Goal: Task Accomplishment & Management: Manage account settings

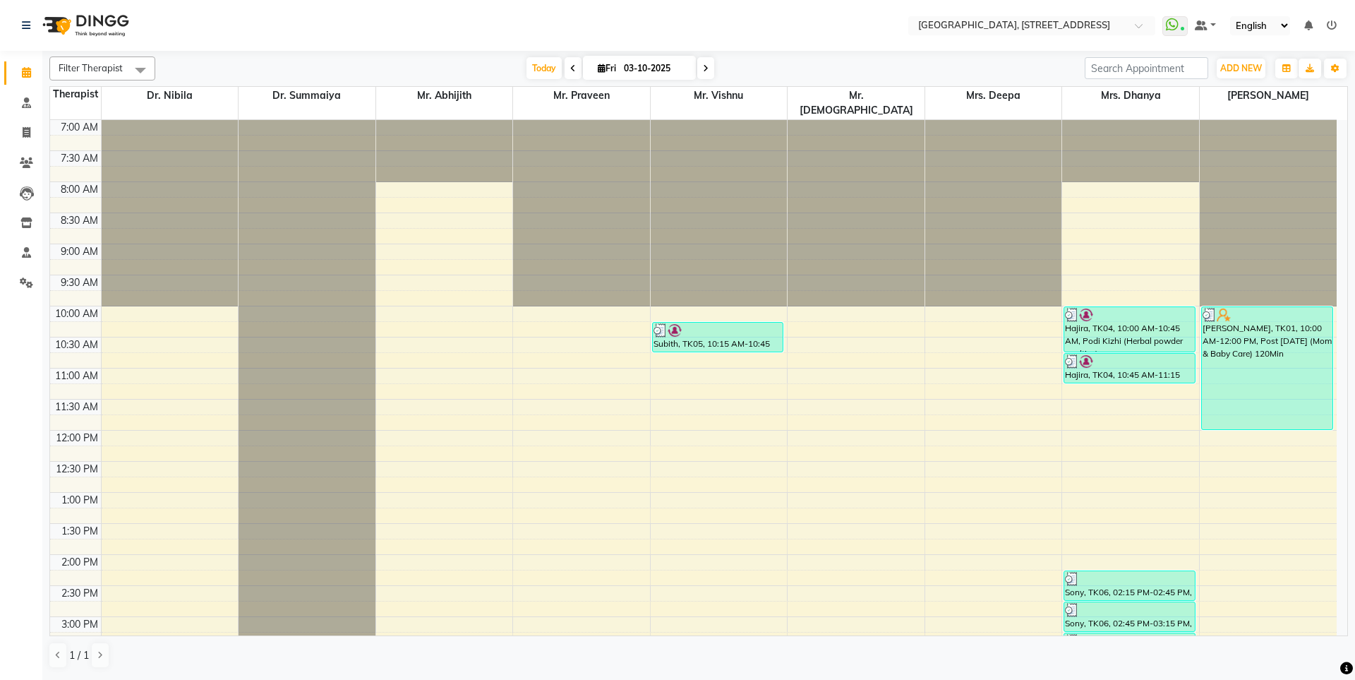
scroll to position [463, 0]
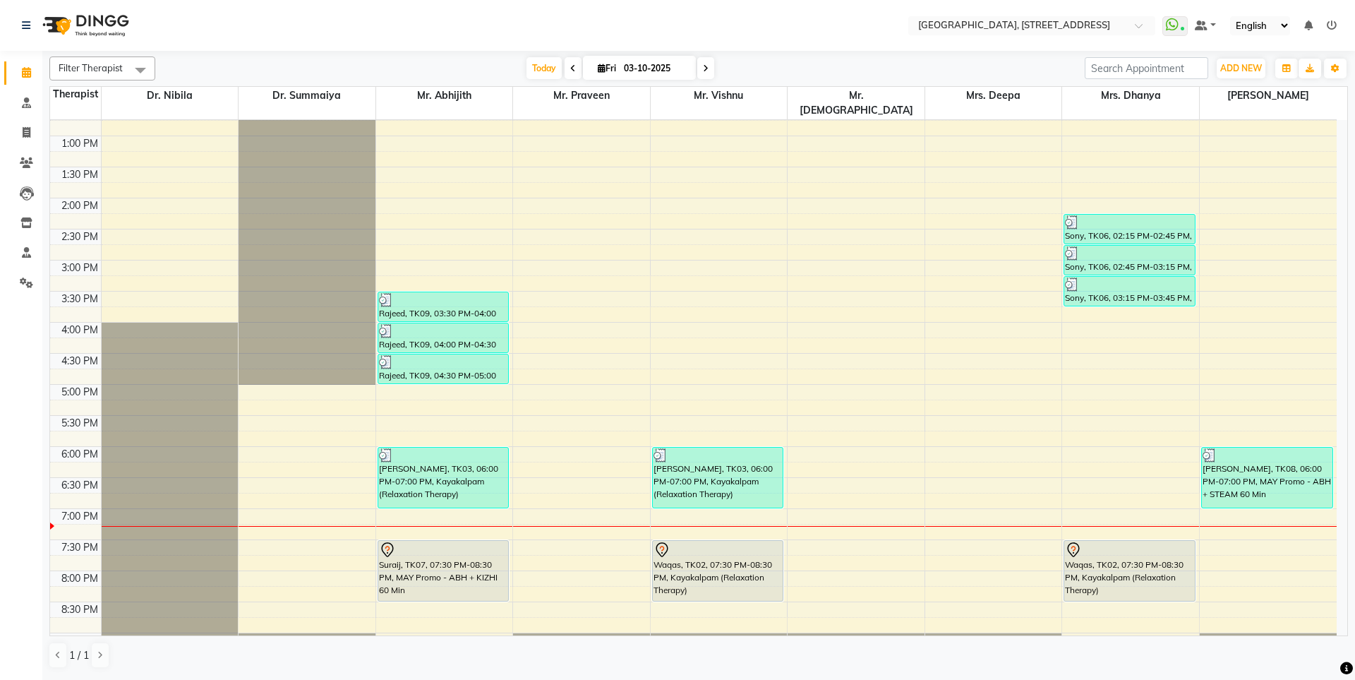
scroll to position [463, 0]
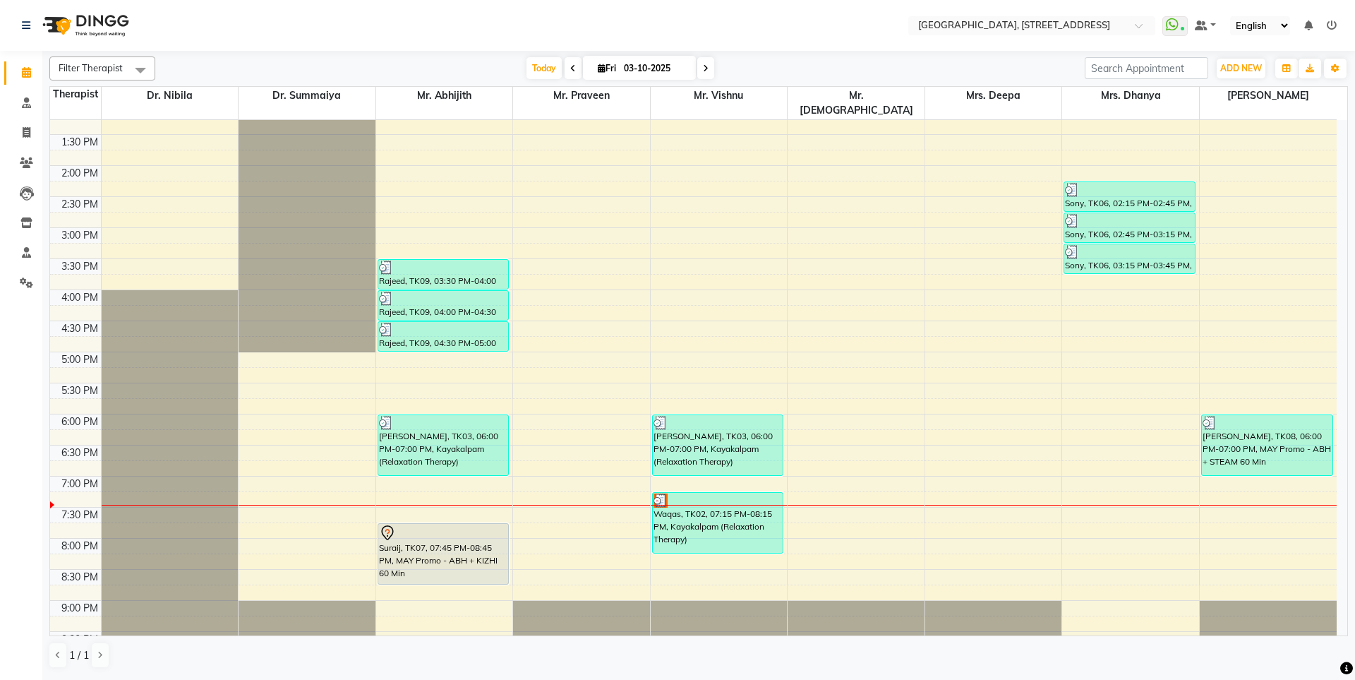
scroll to position [463, 0]
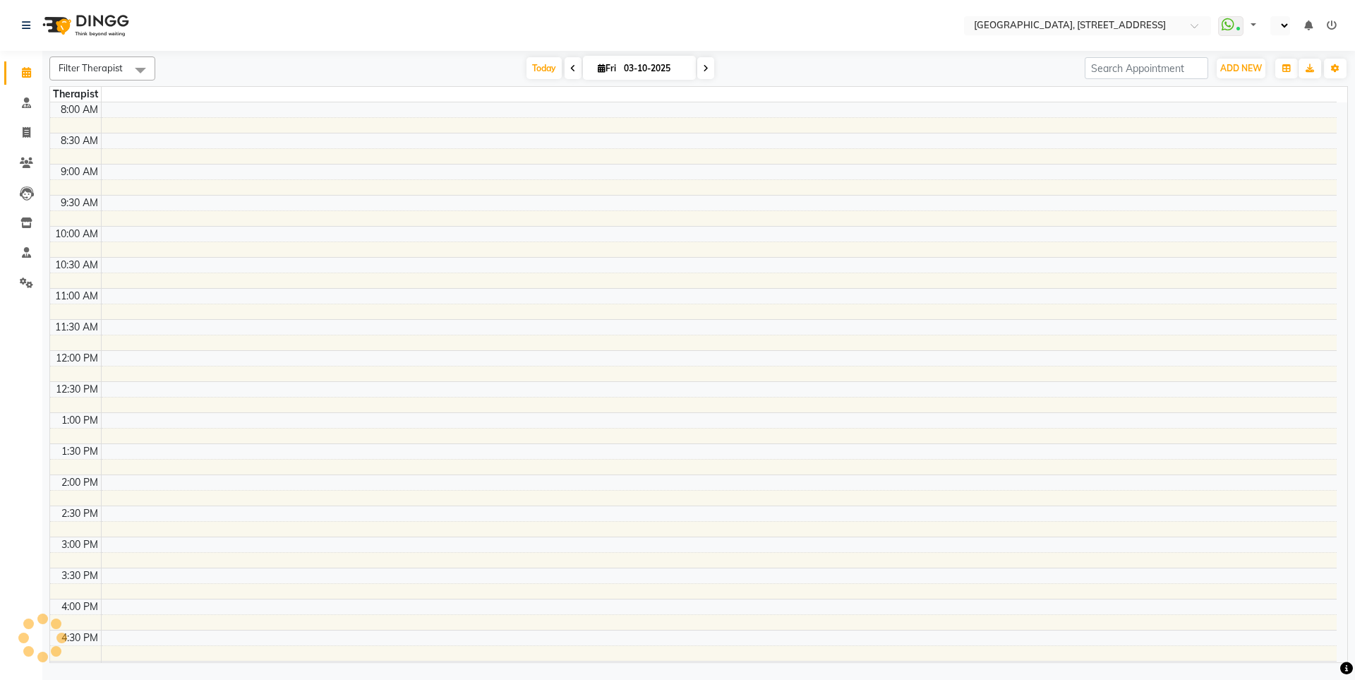
select select "en"
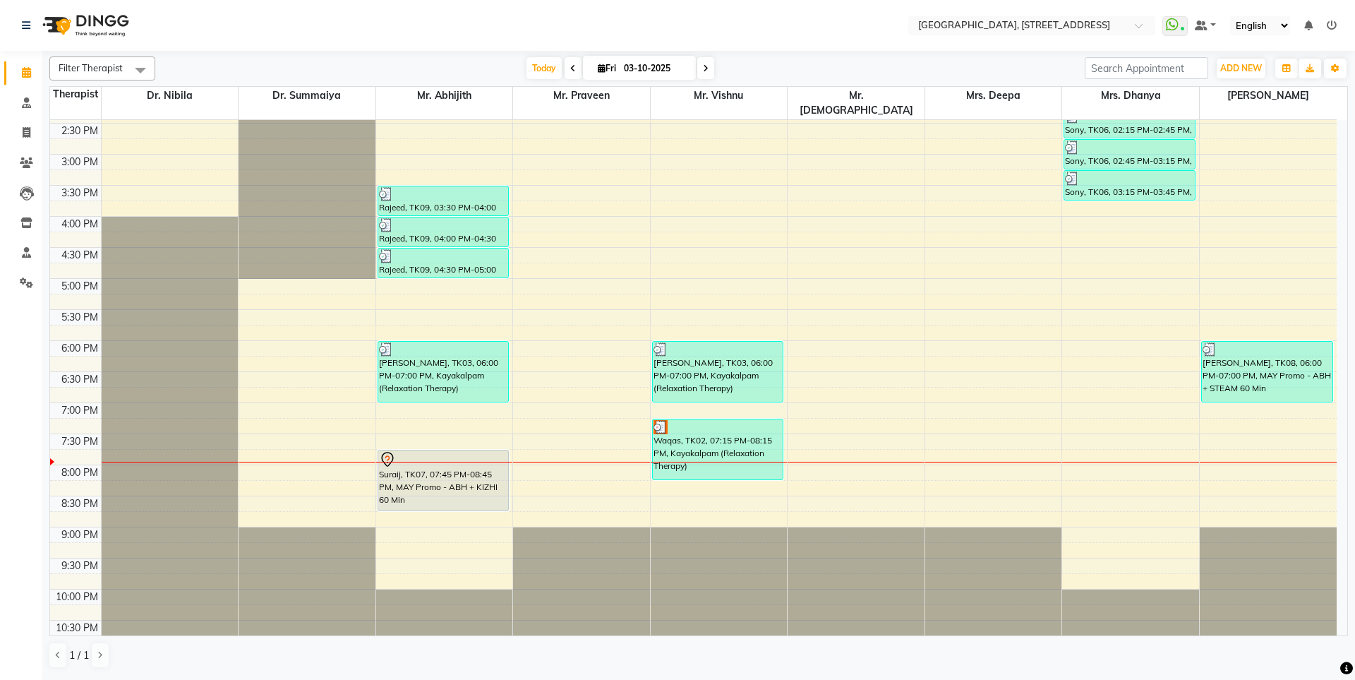
scroll to position [463, 0]
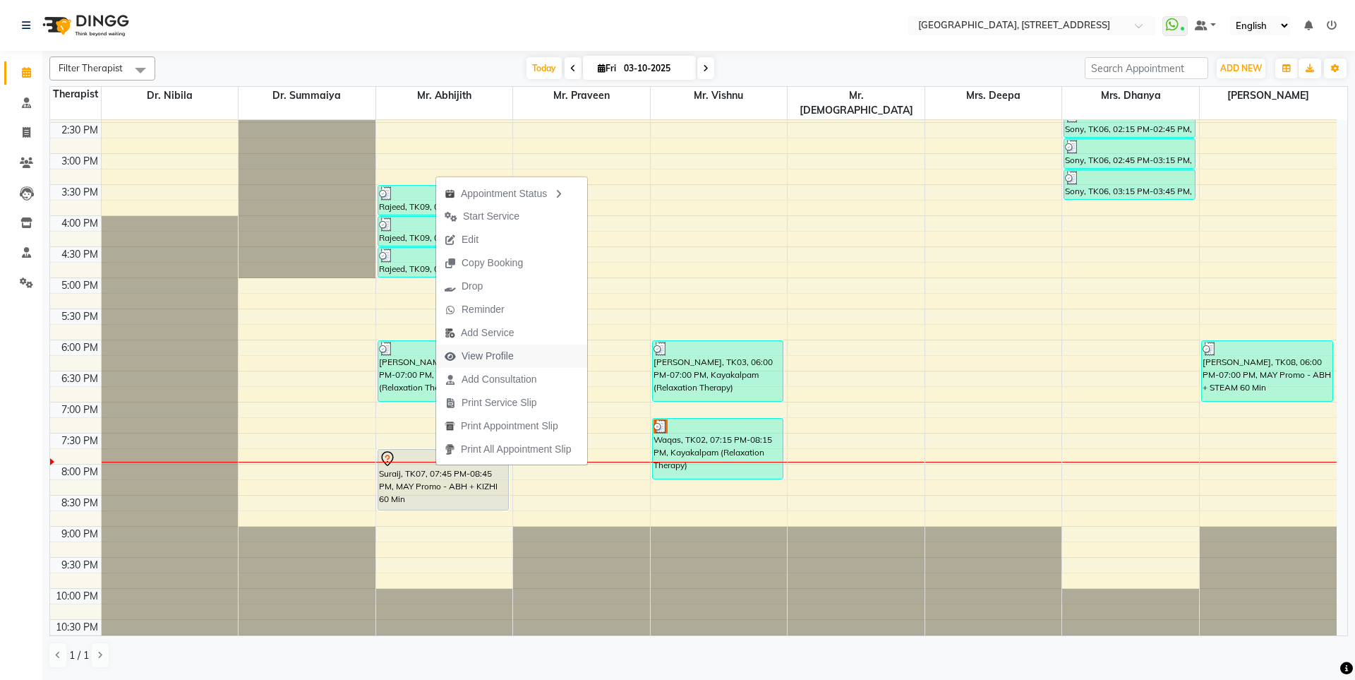
click at [483, 349] on span "View Profile" at bounding box center [488, 356] width 52 height 15
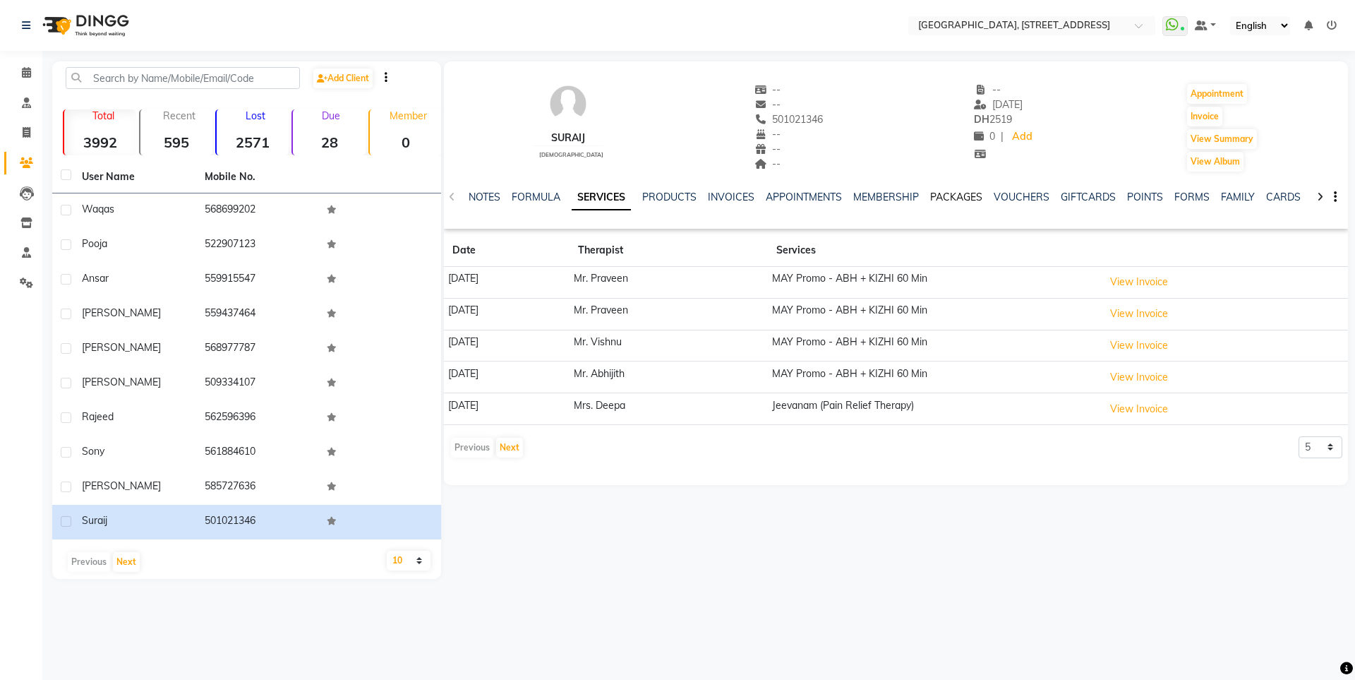
click at [963, 192] on link "PACKAGES" at bounding box center [956, 197] width 52 height 13
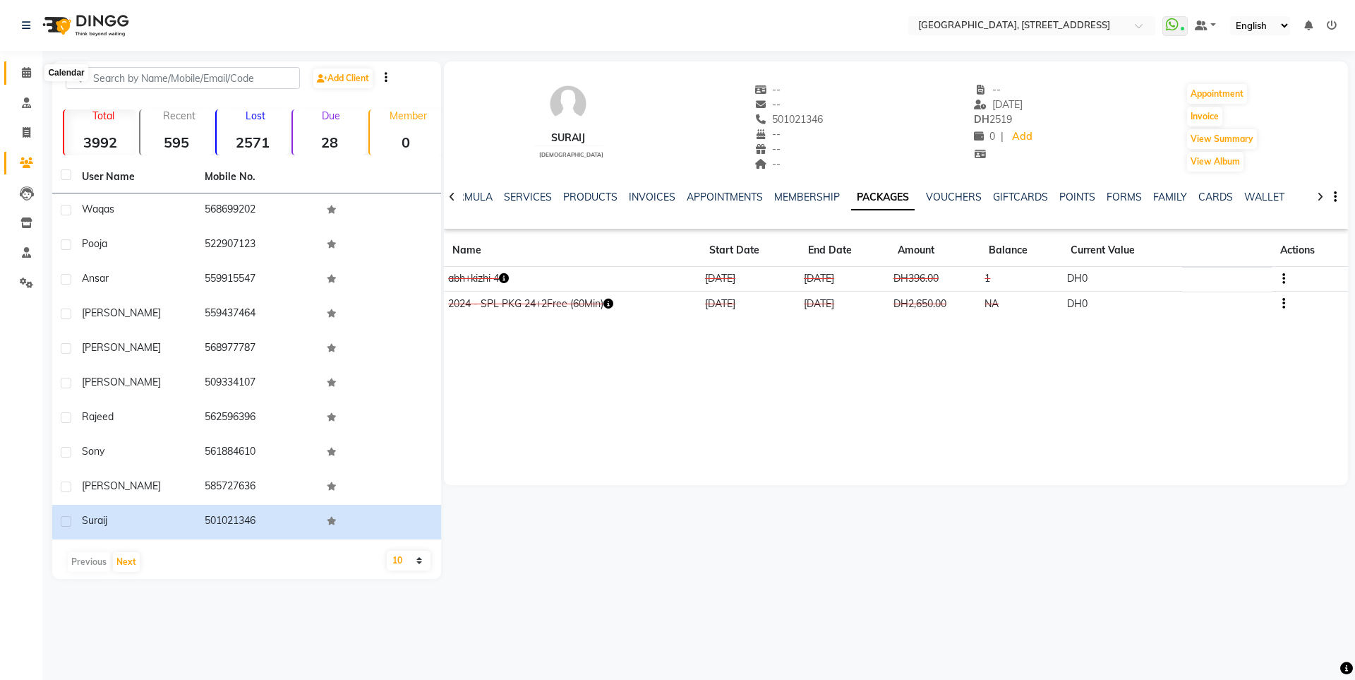
click at [23, 72] on icon at bounding box center [26, 72] width 9 height 11
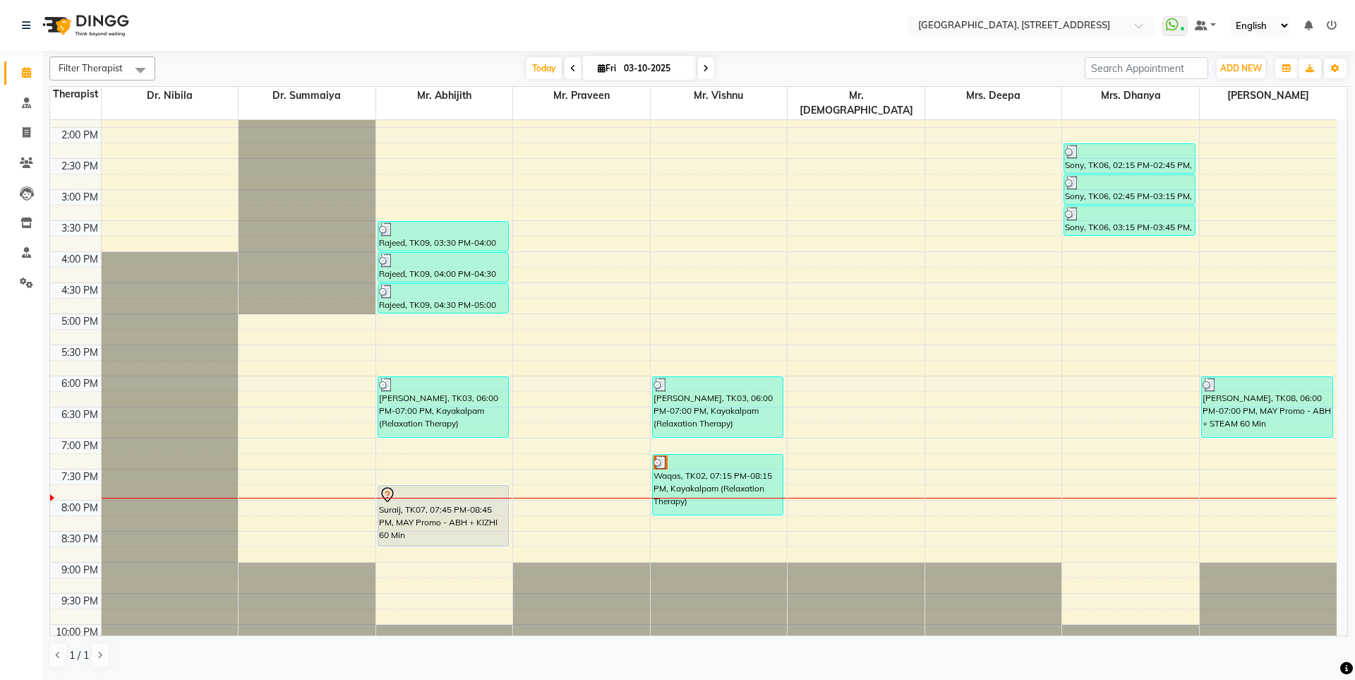
scroll to position [463, 0]
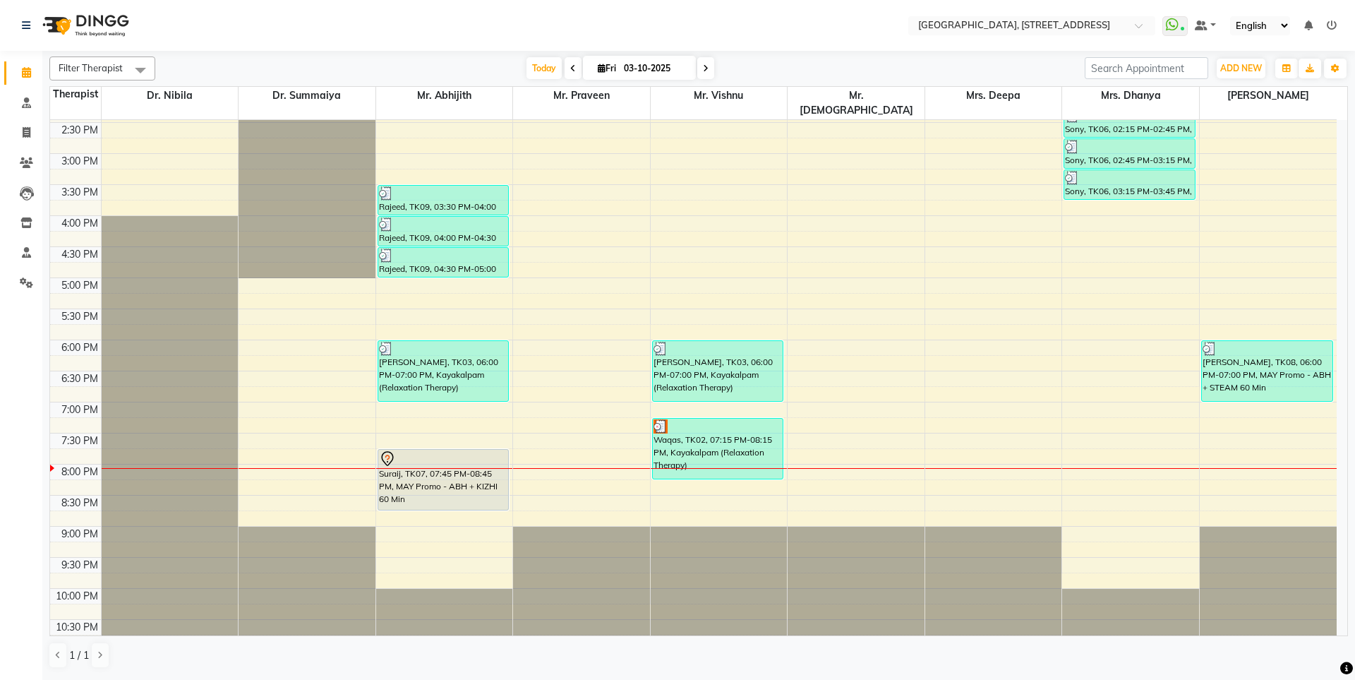
click at [704, 52] on div "Filter Therapist Select All Dr. Nibila Dr. Summaiya Mr. Abhijith Mr. Praveen Mr…" at bounding box center [698, 362] width 1299 height 623
click at [706, 59] on span at bounding box center [705, 68] width 17 height 22
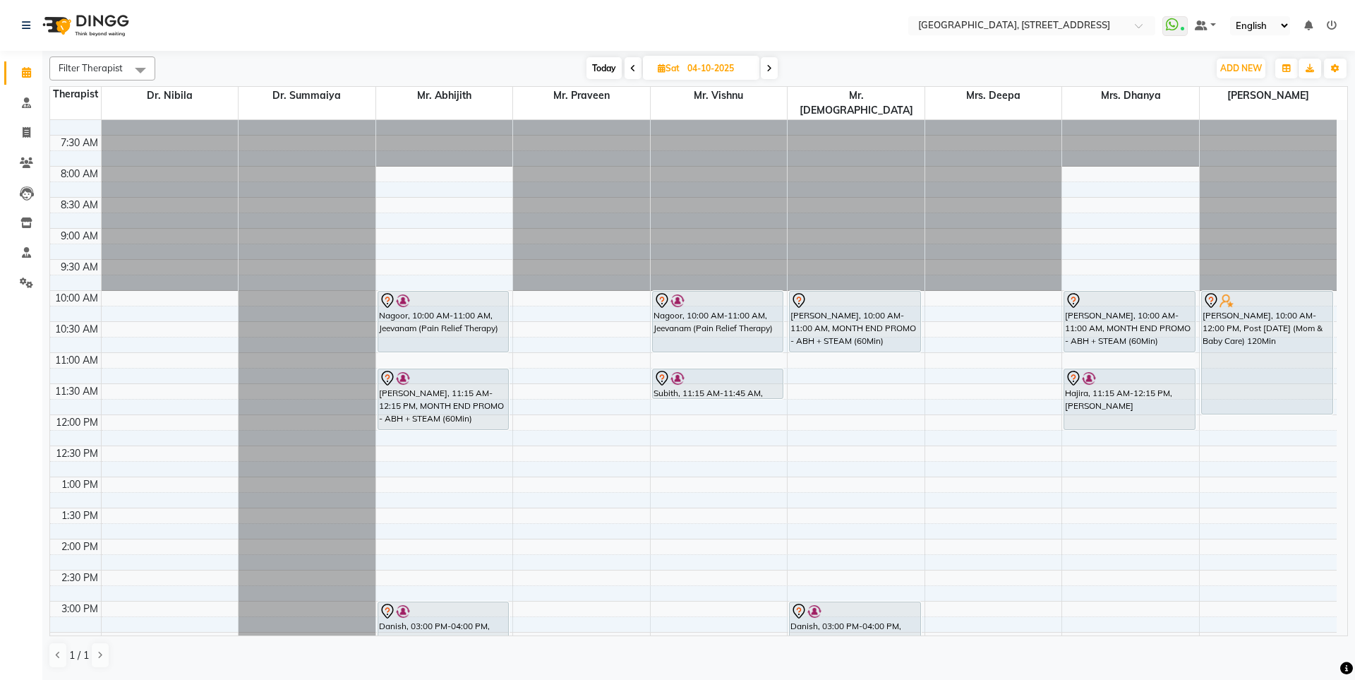
scroll to position [0, 0]
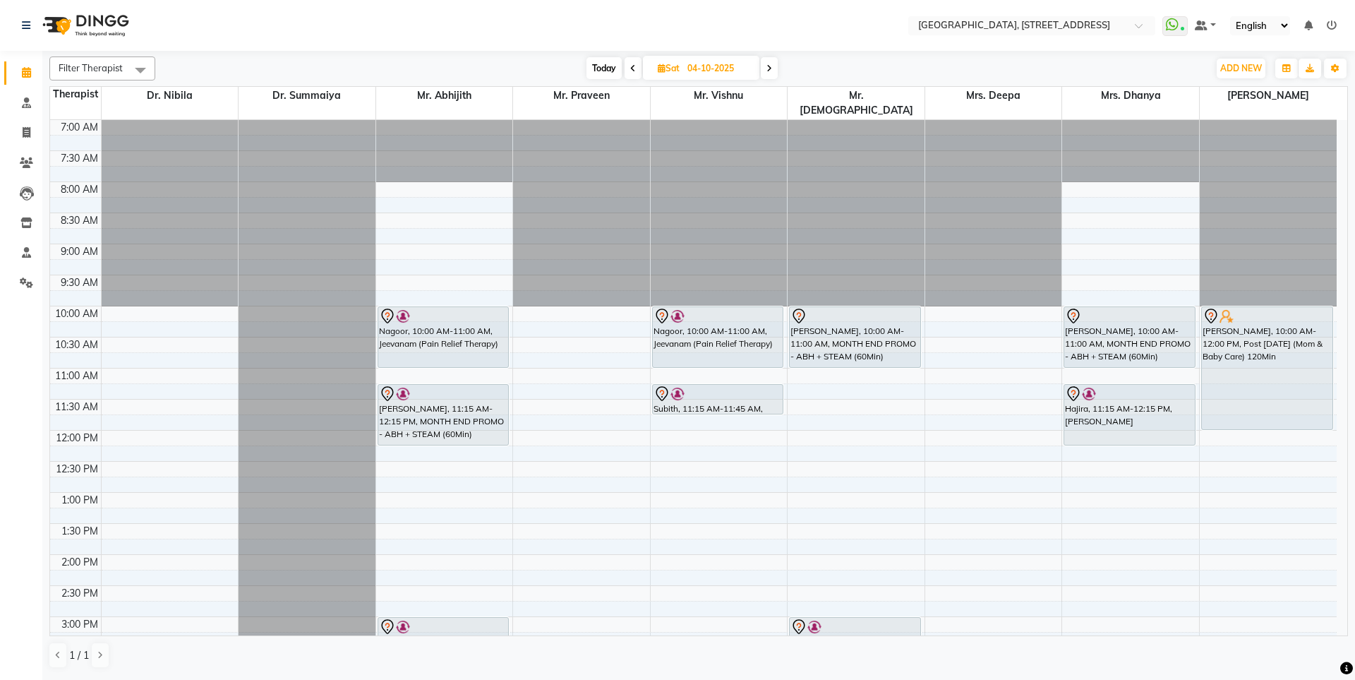
click at [764, 72] on span at bounding box center [769, 68] width 17 height 22
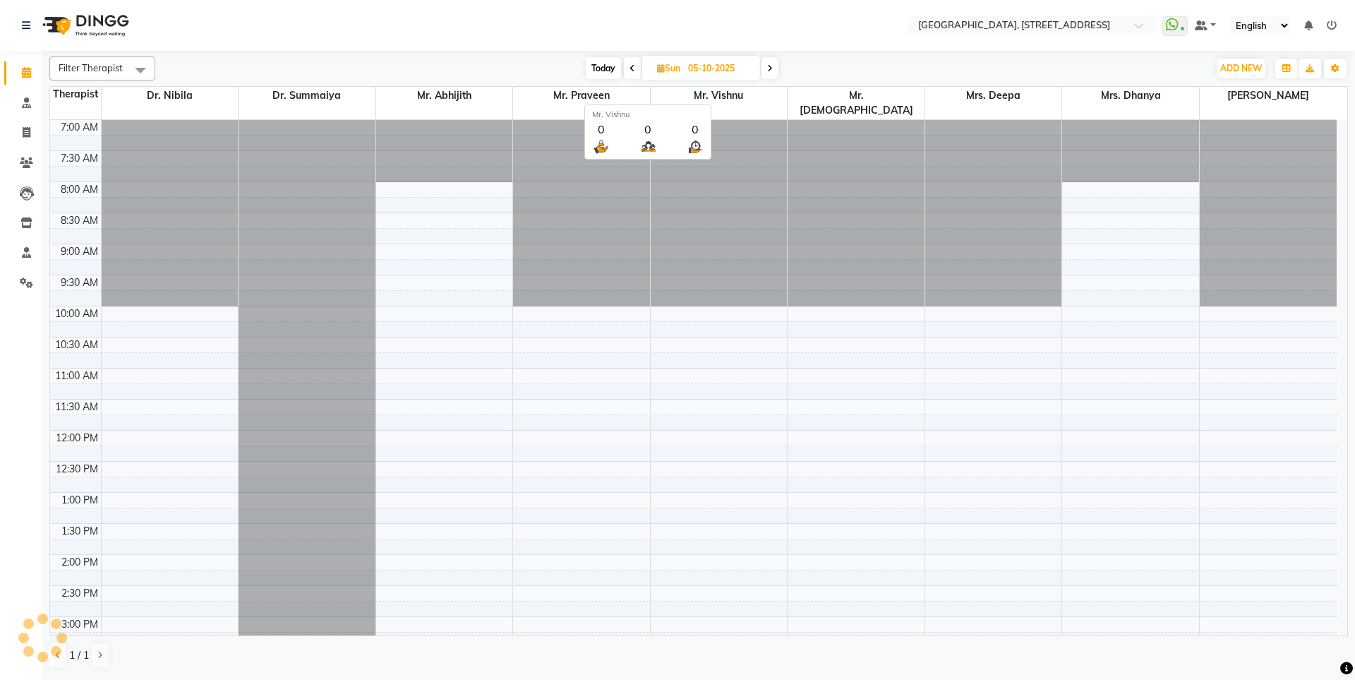
scroll to position [463, 0]
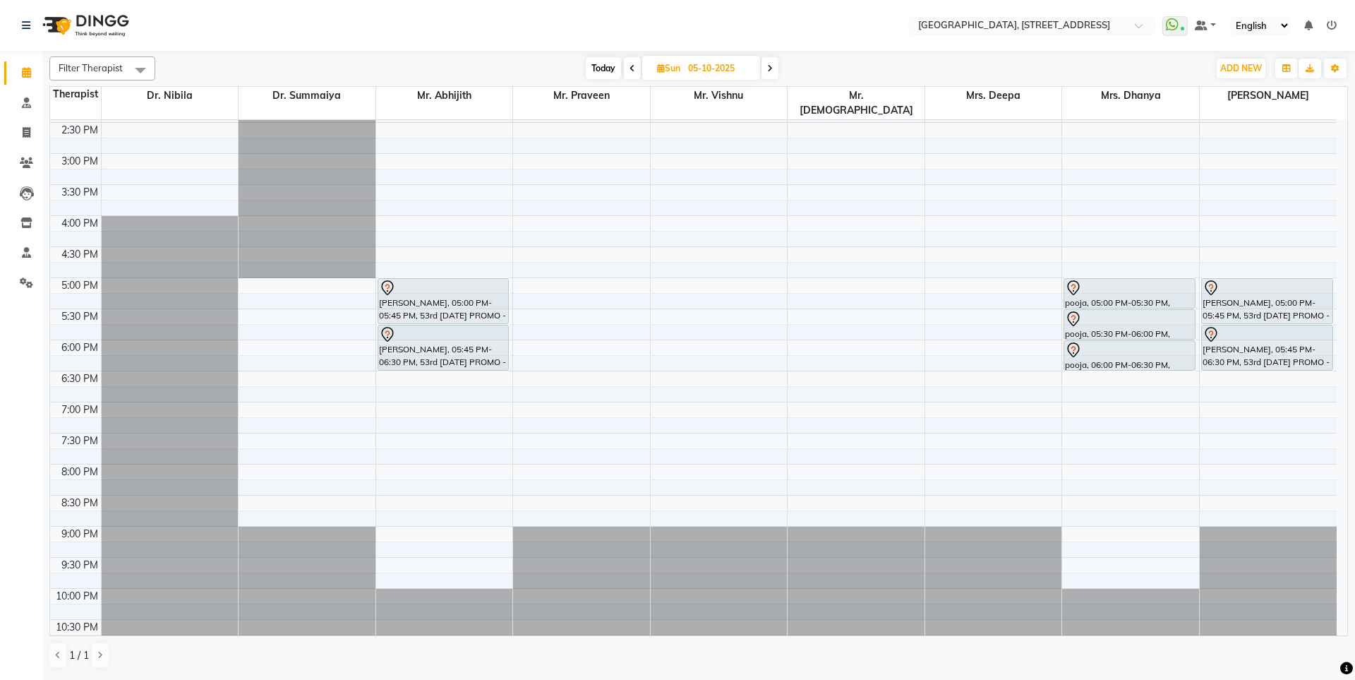
click at [603, 68] on span "Today" at bounding box center [603, 68] width 35 height 22
type input "03-10-2025"
